Goal: Check status: Check status

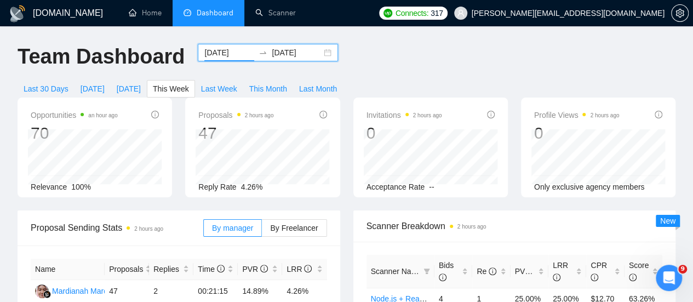
click at [229, 56] on input "[DATE]" at bounding box center [229, 53] width 50 height 12
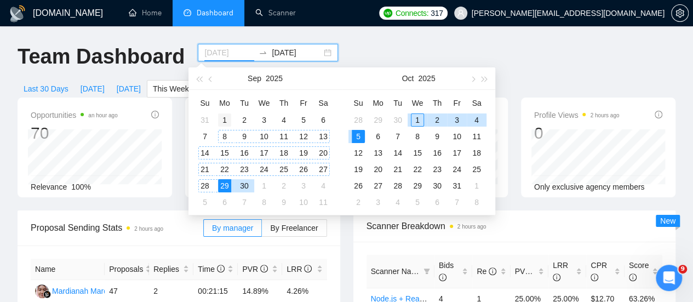
type input "[DATE]"
click at [224, 122] on div "1" at bounding box center [224, 119] width 13 height 13
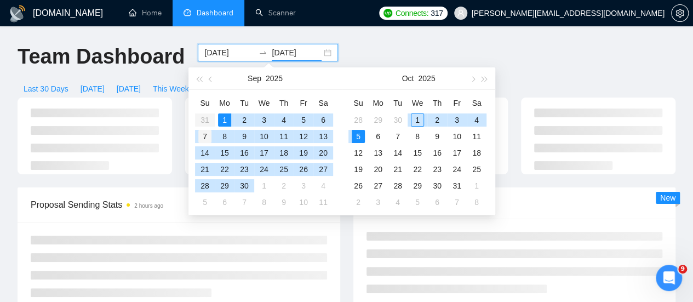
type input "[DATE]"
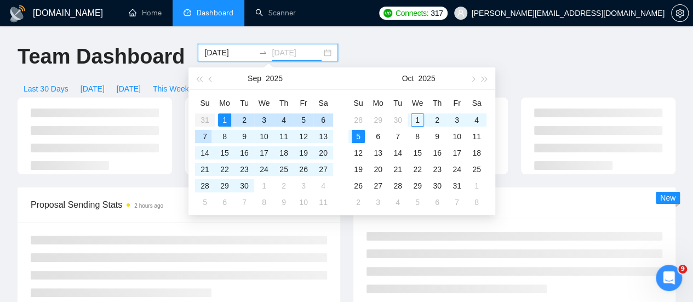
click at [203, 136] on div "7" at bounding box center [204, 136] width 13 height 13
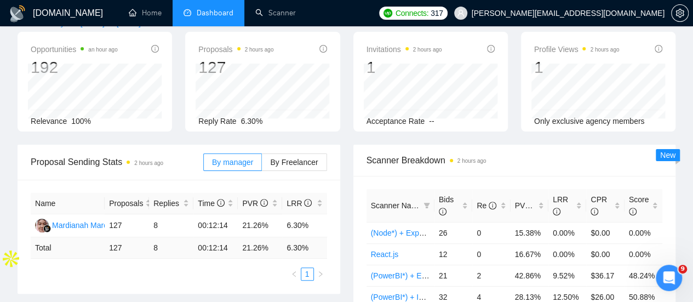
scroll to position [104, 0]
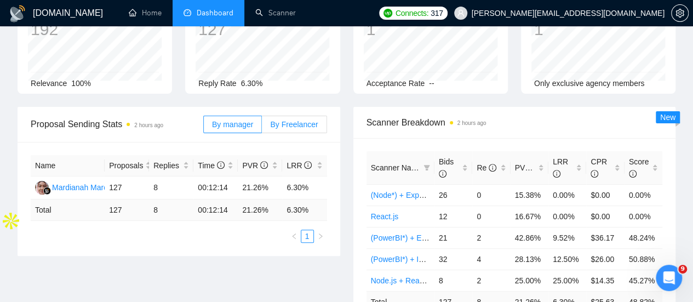
click at [297, 120] on span "By Freelancer" at bounding box center [294, 124] width 48 height 9
click at [262, 127] on input "By Freelancer" at bounding box center [262, 127] width 0 height 0
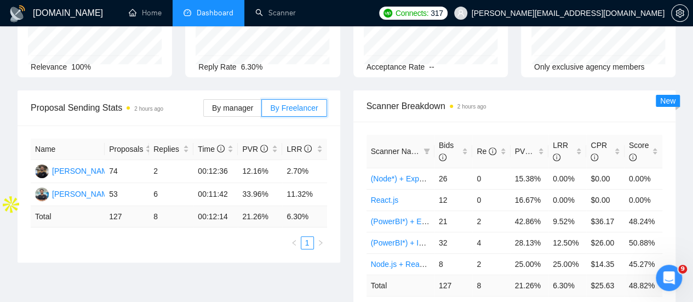
scroll to position [0, 0]
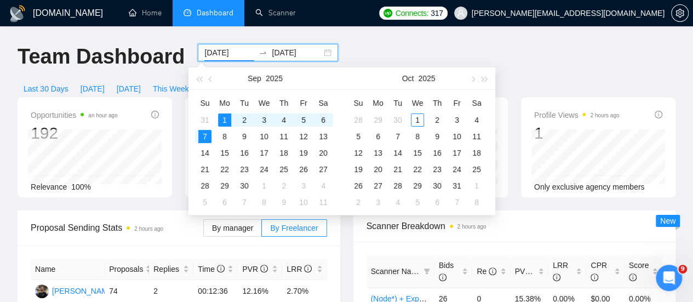
click at [233, 52] on input "[DATE]" at bounding box center [229, 53] width 50 height 12
type input "[DATE]"
click at [226, 137] on div "8" at bounding box center [224, 136] width 13 height 13
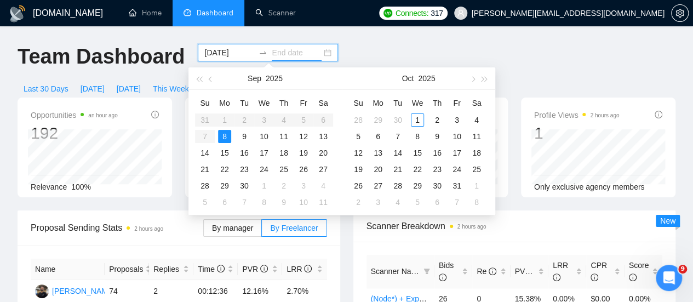
click at [226, 137] on div "8" at bounding box center [224, 136] width 13 height 13
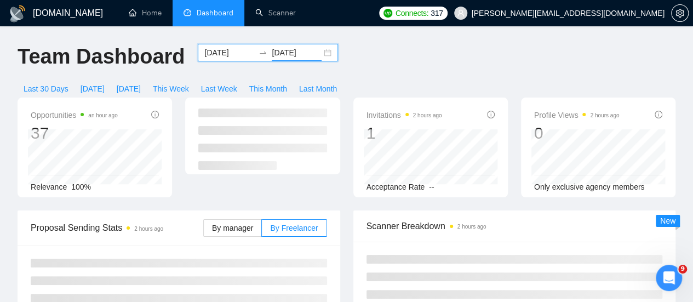
click at [284, 53] on input "[DATE]" at bounding box center [297, 53] width 50 height 12
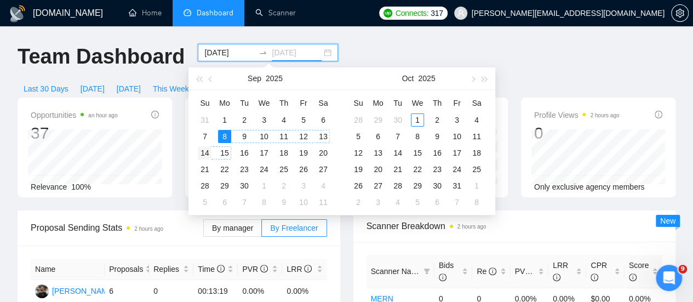
type input "[DATE]"
click at [207, 151] on div "14" at bounding box center [204, 152] width 13 height 13
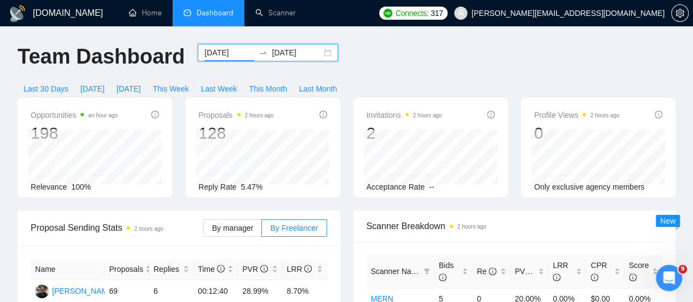
click at [237, 51] on input "[DATE]" at bounding box center [229, 53] width 50 height 12
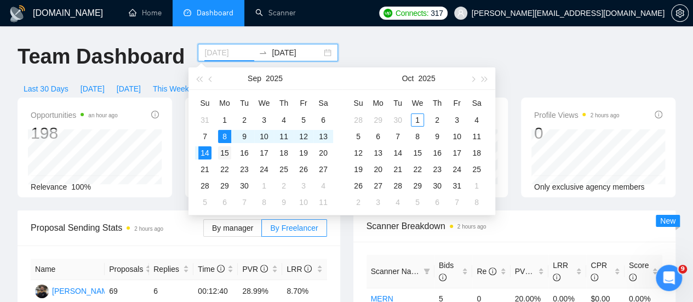
type input "[DATE]"
click at [226, 153] on div "15" at bounding box center [224, 152] width 13 height 13
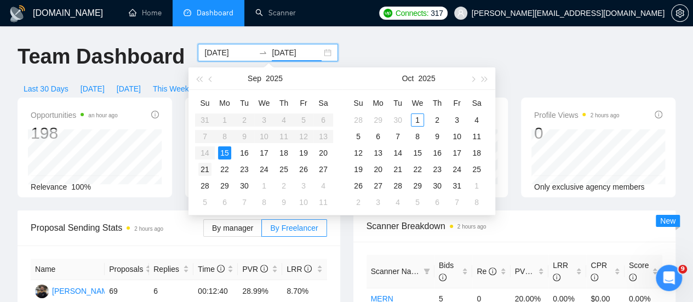
type input "[DATE]"
click at [206, 168] on div "21" at bounding box center [204, 169] width 13 height 13
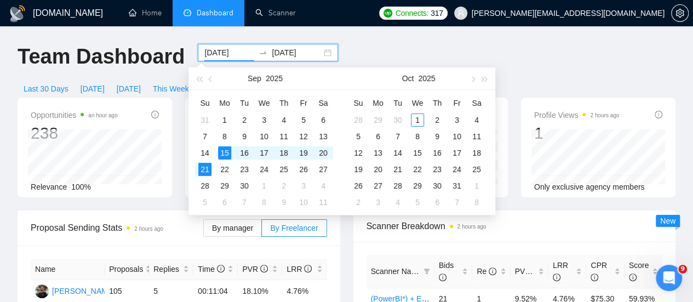
click at [218, 53] on input "[DATE]" at bounding box center [229, 53] width 50 height 12
type input "[DATE]"
click at [224, 172] on div "22" at bounding box center [224, 169] width 13 height 13
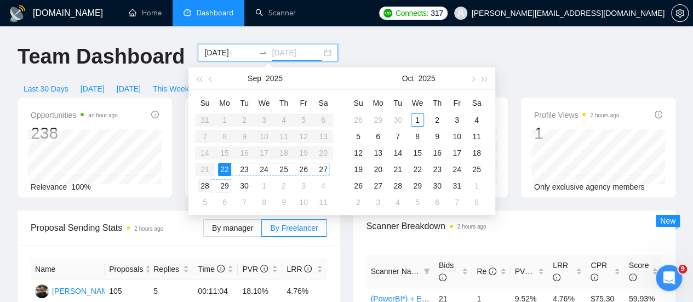
type input "[DATE]"
click at [206, 190] on div "28" at bounding box center [204, 185] width 13 height 13
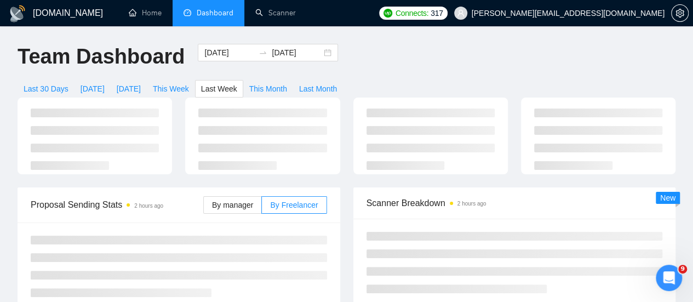
click at [176, 151] on div at bounding box center [95, 136] width 168 height 77
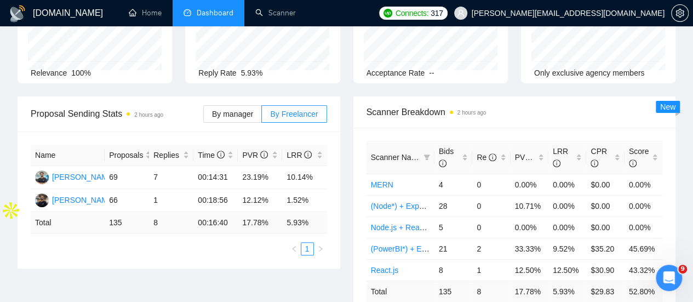
scroll to position [115, 0]
